Goal: Task Accomplishment & Management: Manage account settings

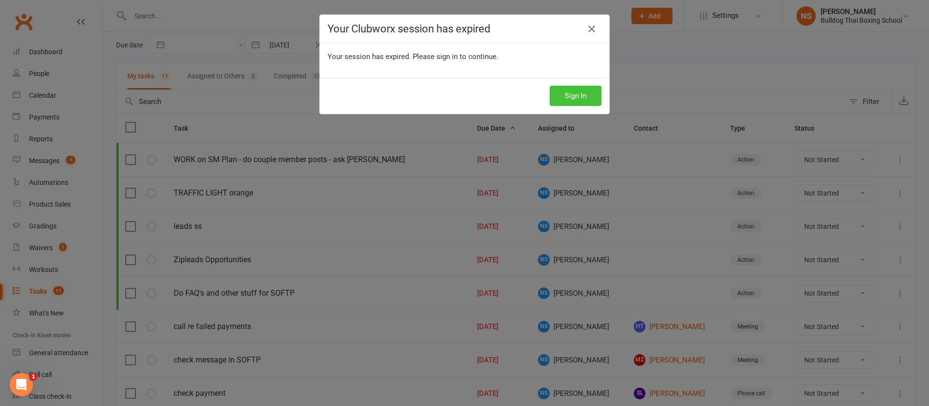
click at [575, 97] on button "Sign In" at bounding box center [575, 96] width 52 height 20
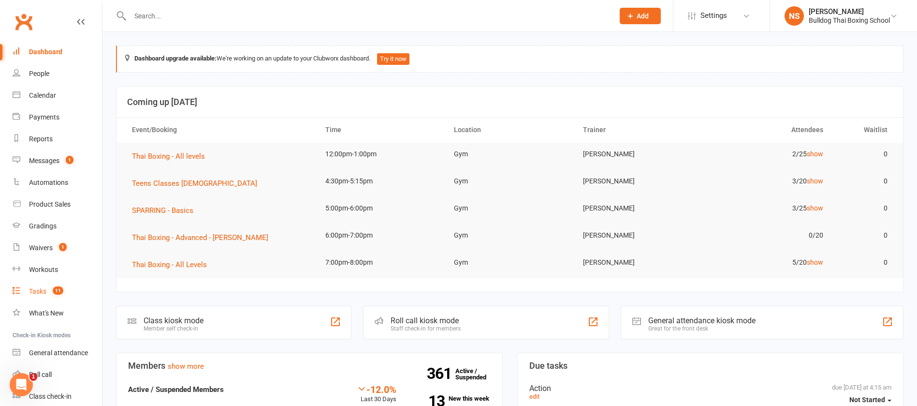
click at [43, 293] on div "Tasks" at bounding box center [37, 291] width 17 height 8
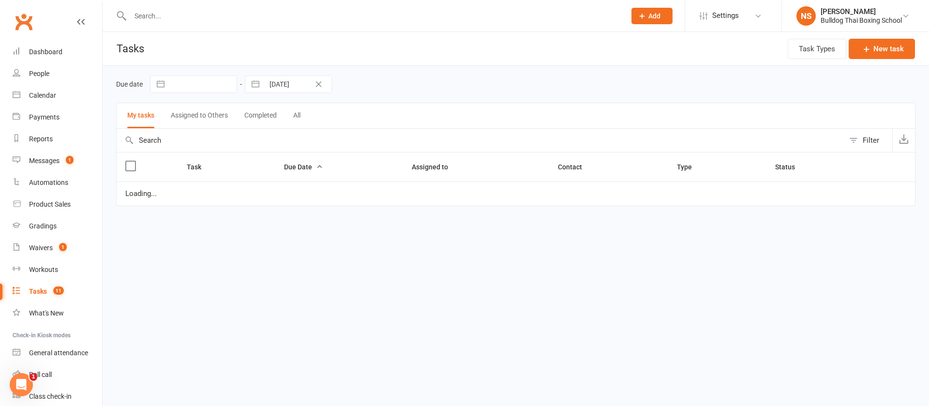
click at [45, 291] on div "Tasks" at bounding box center [38, 291] width 18 height 8
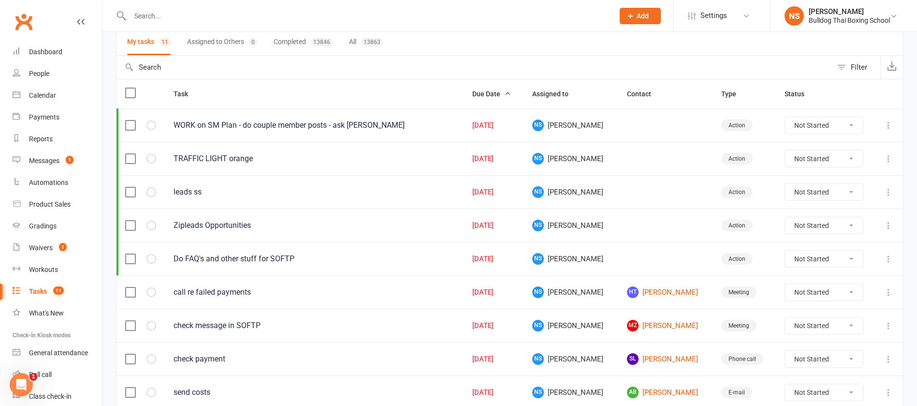
scroll to position [145, 0]
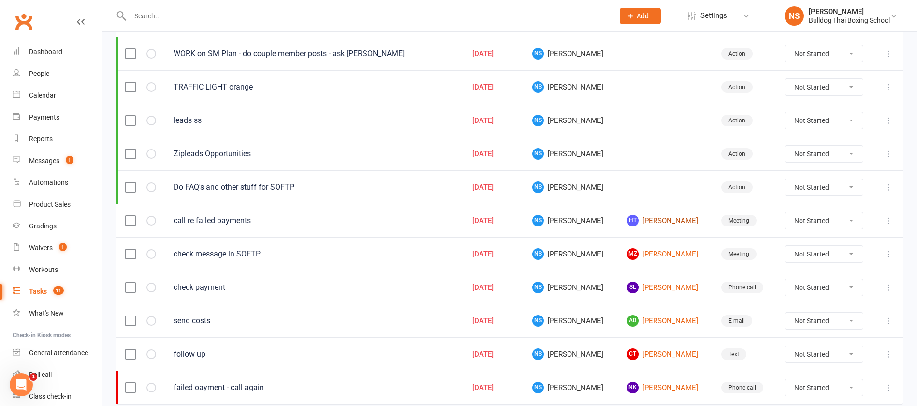
click at [656, 218] on link "HT Harris Theodoropoulos" at bounding box center [665, 221] width 77 height 12
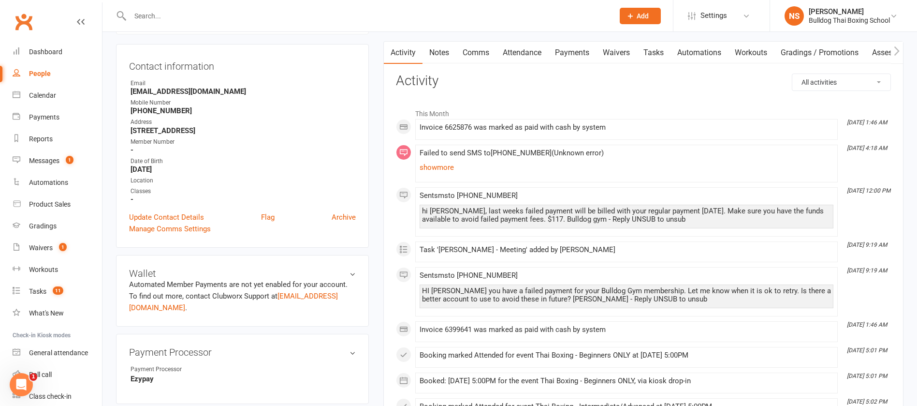
scroll to position [145, 0]
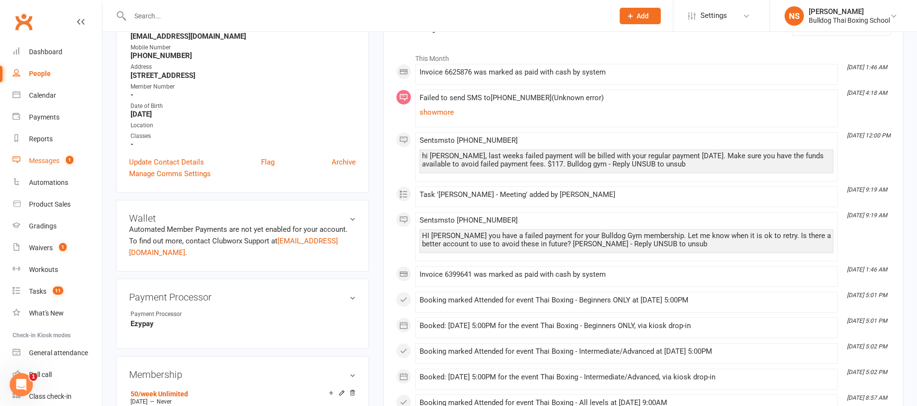
click at [34, 167] on link "Messages 1" at bounding box center [57, 161] width 89 height 22
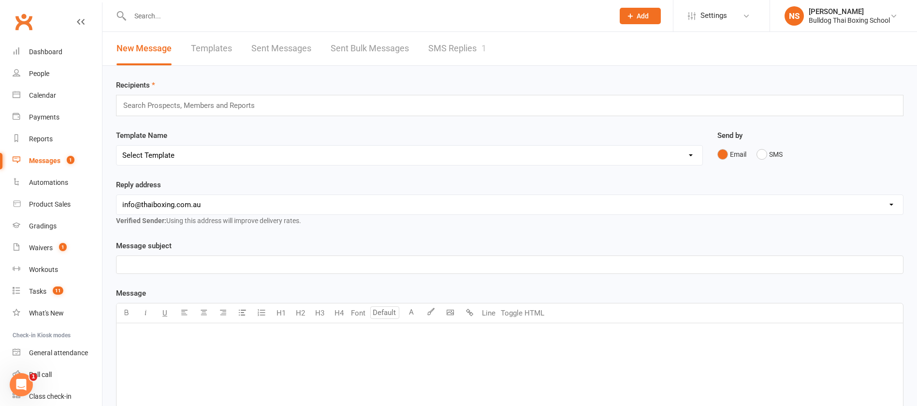
click at [454, 49] on link "SMS Replies 1" at bounding box center [457, 48] width 58 height 33
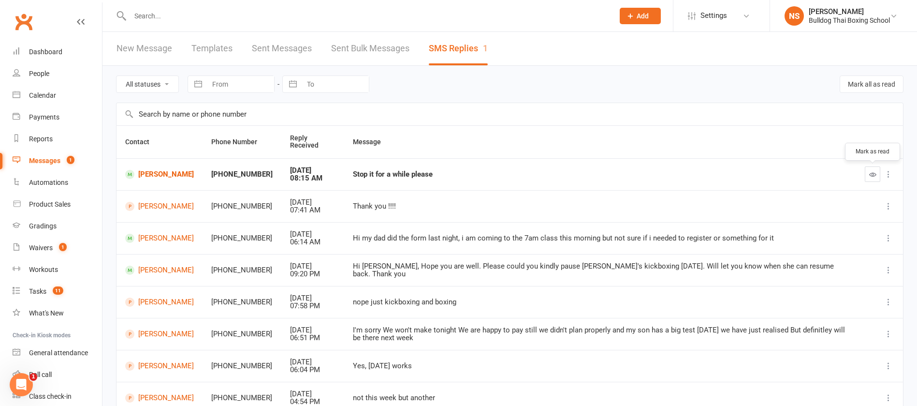
click at [870, 175] on icon "button" at bounding box center [873, 174] width 7 height 7
click at [152, 181] on td "Anika Joshi" at bounding box center [160, 174] width 86 height 32
click at [152, 174] on link "Anika Joshi" at bounding box center [159, 174] width 69 height 9
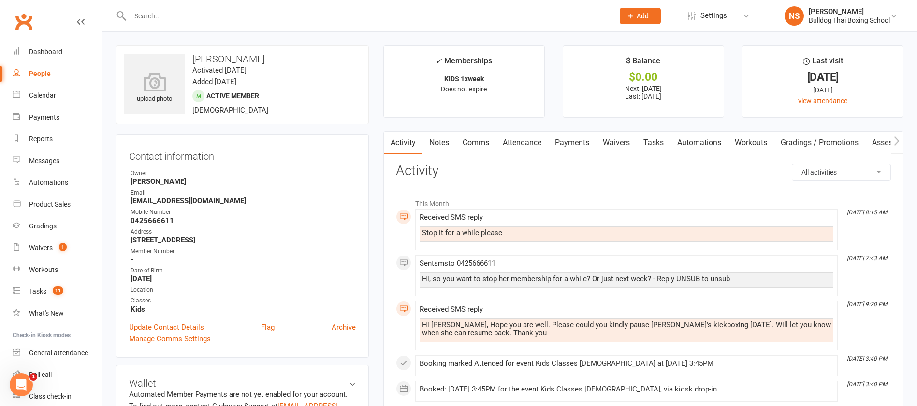
click at [401, 145] on link "Activity" at bounding box center [403, 143] width 39 height 22
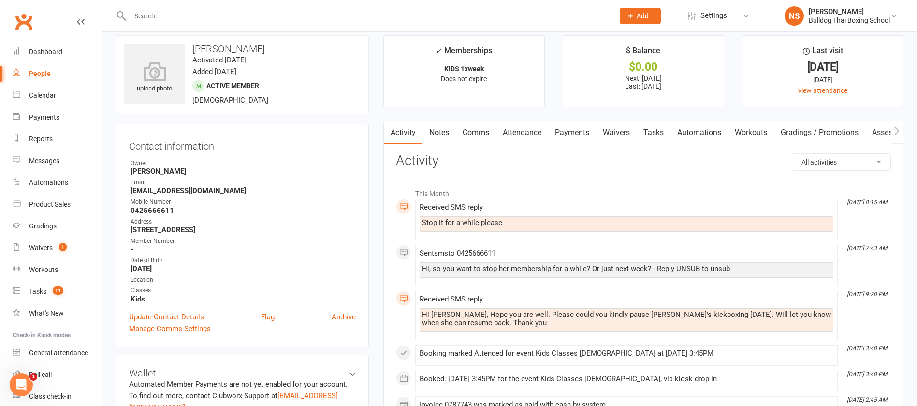
scroll to position [145, 0]
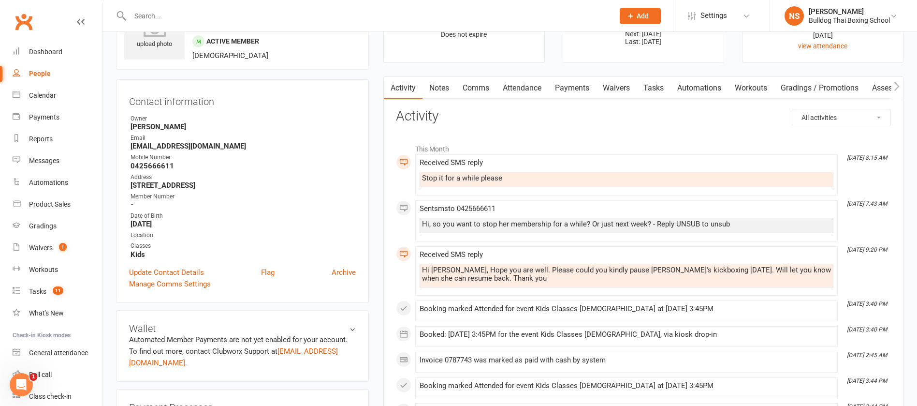
scroll to position [0, 0]
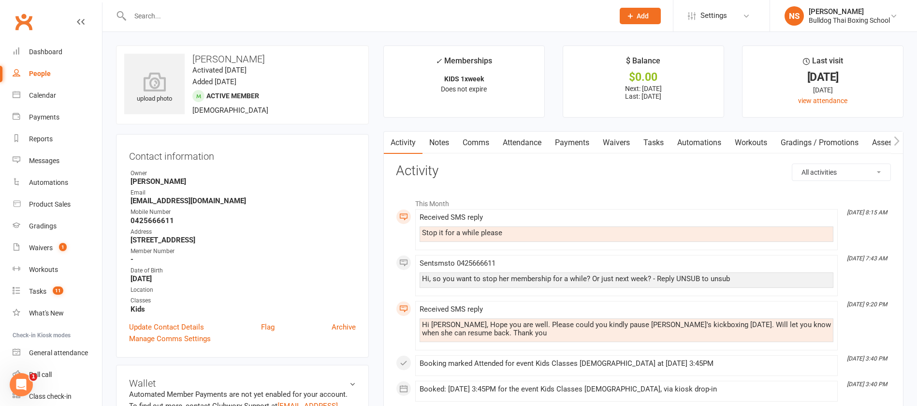
click at [653, 143] on link "Tasks" at bounding box center [654, 143] width 34 height 22
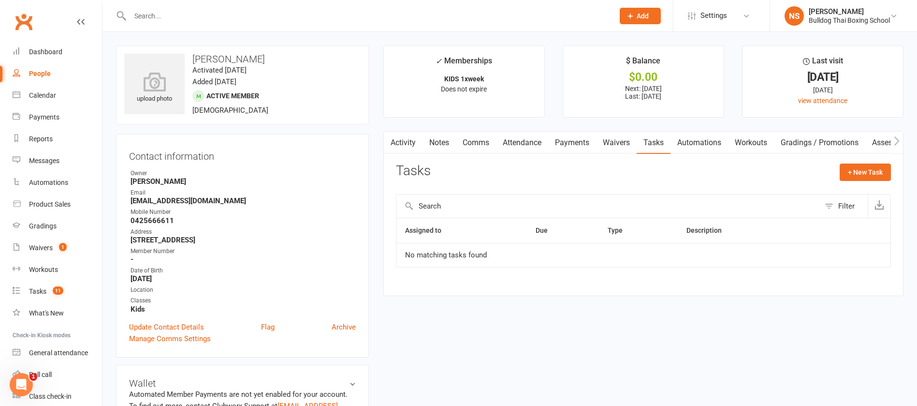
click at [861, 182] on div "+ New Task" at bounding box center [865, 174] width 51 height 23
click at [855, 172] on button "+ New Task" at bounding box center [865, 171] width 51 height 17
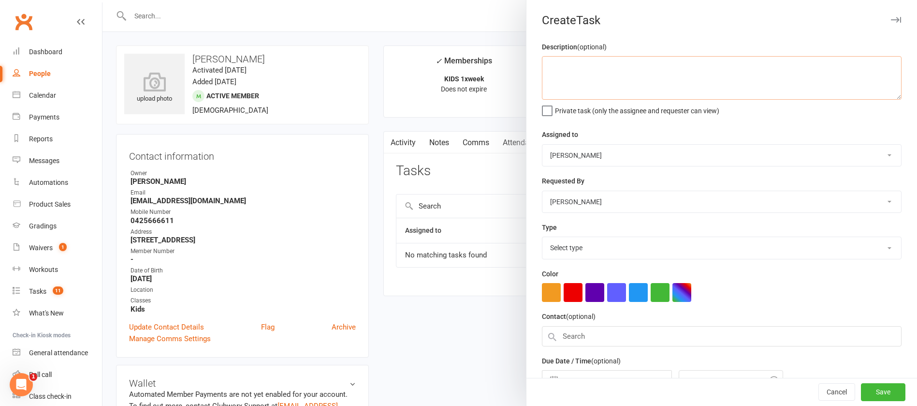
click at [647, 78] on textarea at bounding box center [722, 78] width 360 height 44
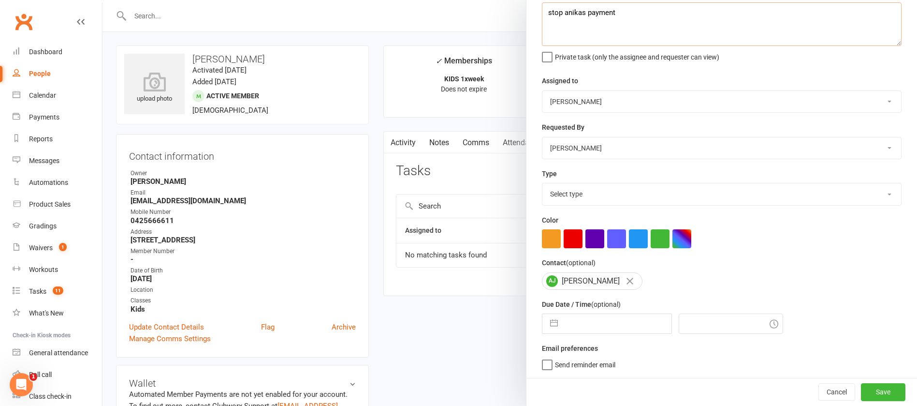
type textarea "stop anikas payment"
click at [605, 323] on input "text" at bounding box center [617, 323] width 109 height 19
select select "6"
select select "2025"
select select "7"
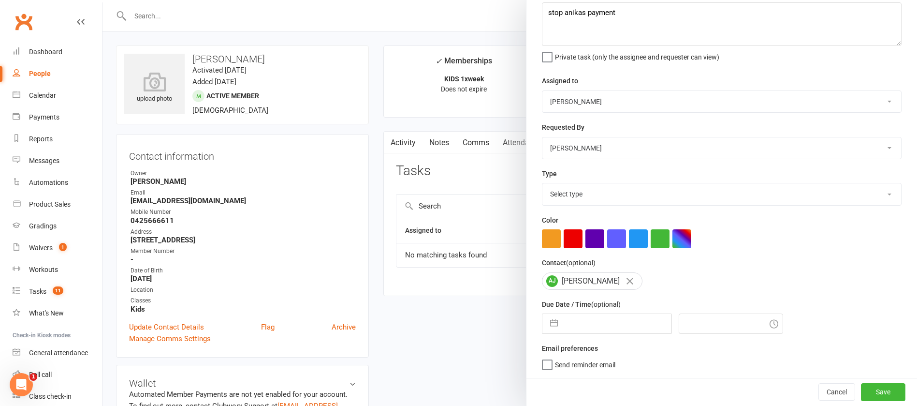
select select "2025"
select select "8"
select select "2025"
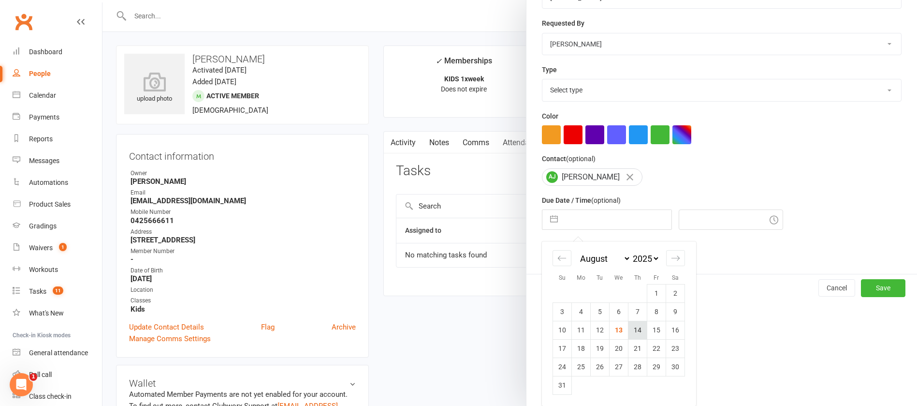
click at [634, 329] on td "14" at bounding box center [638, 330] width 19 height 18
type input "14 Aug 2025"
type input "9:30am"
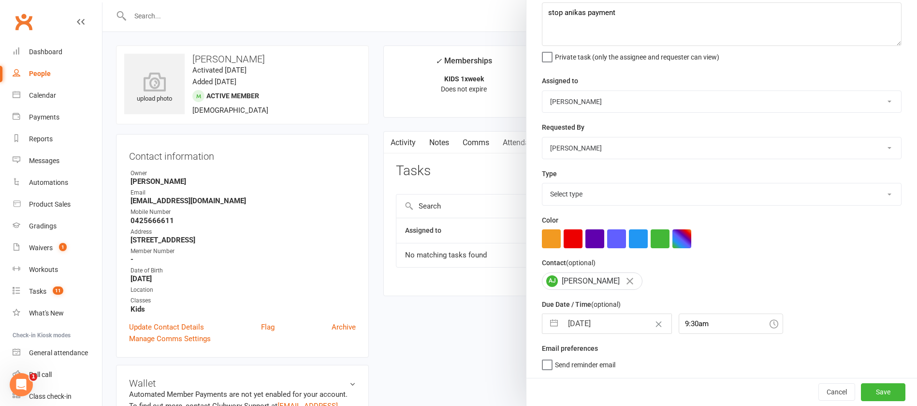
click at [585, 199] on select "Select type Action E-mail Meeting Phone call Text Add new task type" at bounding box center [722, 193] width 359 height 21
select select "12049"
click at [543, 183] on select "Select type Action E-mail Meeting Phone call Text Add new task type" at bounding box center [722, 193] width 359 height 21
click at [863, 388] on button "Save" at bounding box center [883, 391] width 44 height 17
